Goal: Book appointment/travel/reservation

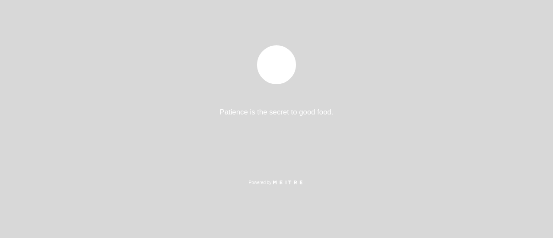
select select "es"
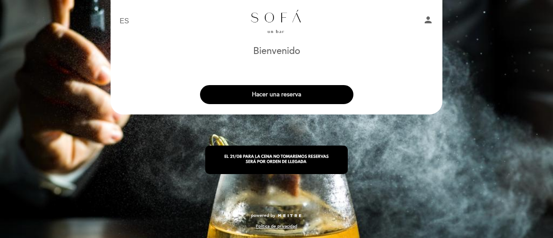
click at [290, 98] on button "Hacer una reserva" at bounding box center [276, 94] width 153 height 19
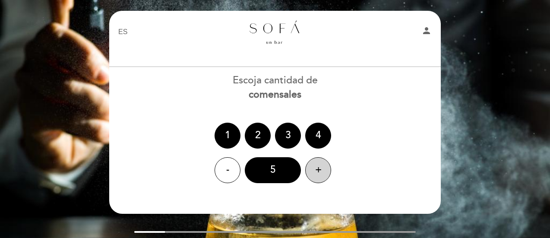
click at [306, 167] on div "+" at bounding box center [318, 170] width 26 height 26
click at [308, 168] on div "+" at bounding box center [318, 170] width 26 height 26
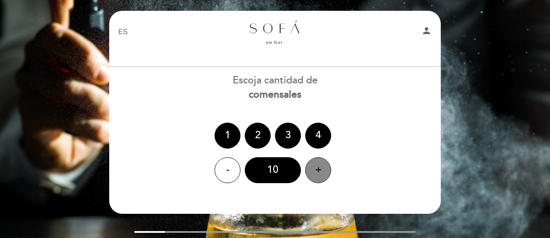
click at [308, 168] on div "+" at bounding box center [318, 170] width 26 height 26
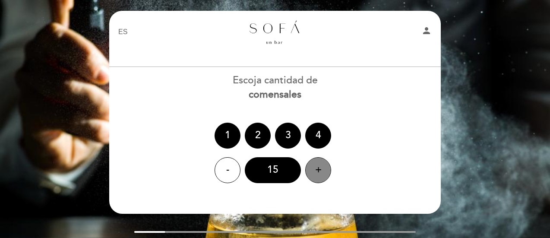
click at [308, 168] on div "+" at bounding box center [318, 170] width 26 height 26
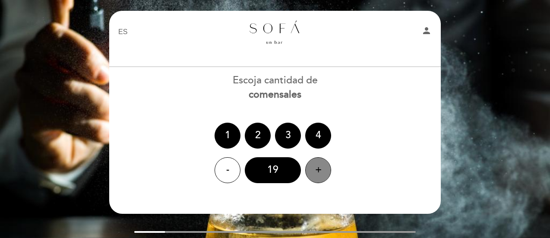
click at [308, 168] on div "+" at bounding box center [318, 170] width 26 height 26
click at [309, 168] on div "+" at bounding box center [318, 170] width 26 height 26
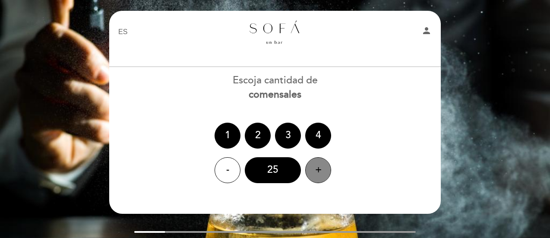
click at [308, 168] on div "+" at bounding box center [318, 170] width 26 height 26
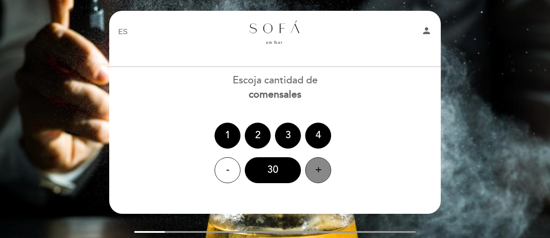
click at [308, 168] on div "+" at bounding box center [318, 170] width 26 height 26
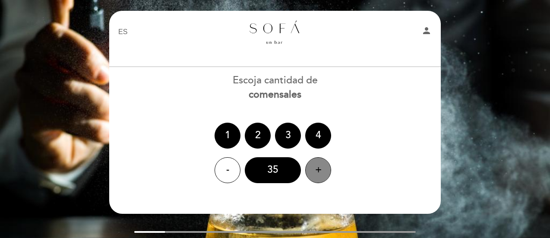
click at [308, 168] on div "+" at bounding box center [318, 170] width 26 height 26
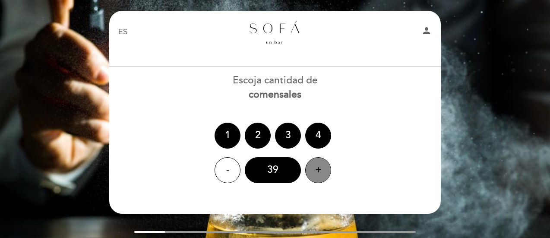
click at [308, 168] on div "+" at bounding box center [318, 170] width 26 height 26
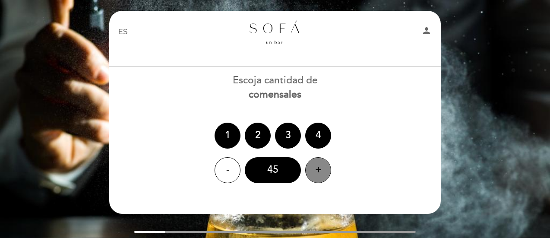
click at [308, 168] on div "+" at bounding box center [318, 170] width 26 height 26
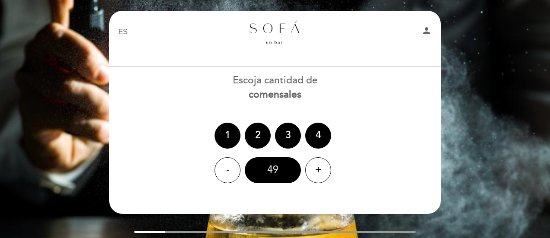
click at [280, 170] on div "49" at bounding box center [273, 170] width 56 height 26
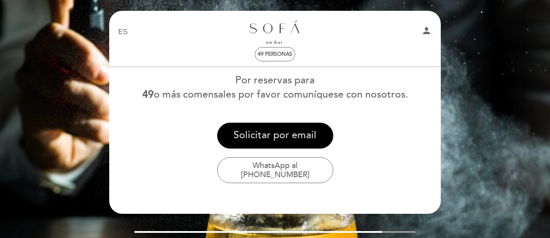
click at [281, 137] on button "Solicitar por email" at bounding box center [275, 136] width 116 height 26
